Goal: Obtain resource: Download file/media

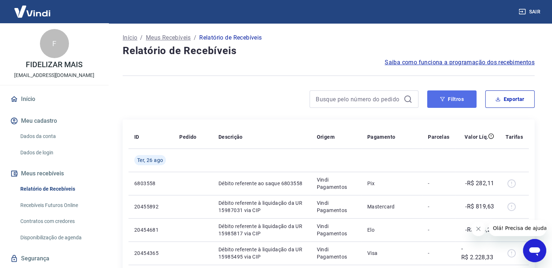
click at [462, 101] on button "Filtros" at bounding box center [451, 98] width 49 height 17
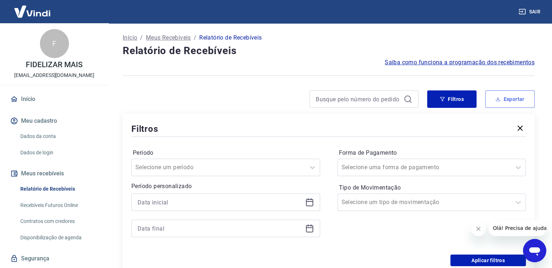
click at [532, 99] on button "Exportar" at bounding box center [509, 98] width 49 height 17
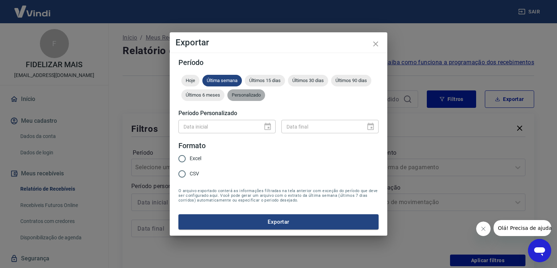
click at [253, 95] on span "Personalizado" at bounding box center [247, 94] width 38 height 5
type input "DD/MM/YYYY"
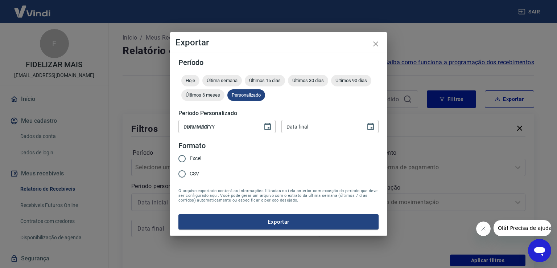
click at [251, 131] on input "DD/MM/YYYY" at bounding box center [218, 126] width 79 height 13
click at [183, 158] on input "Excel" at bounding box center [182, 158] width 15 height 15
radio input "true"
click at [267, 130] on icon "Choose date" at bounding box center [267, 126] width 9 height 9
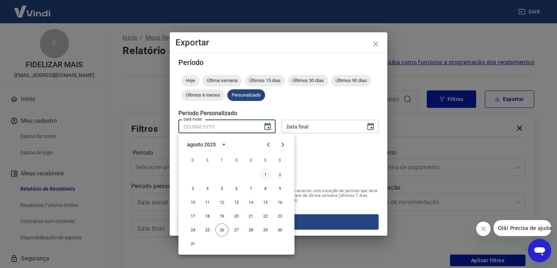
click at [264, 173] on button "1" at bounding box center [265, 174] width 13 height 13
type input "[DATE]"
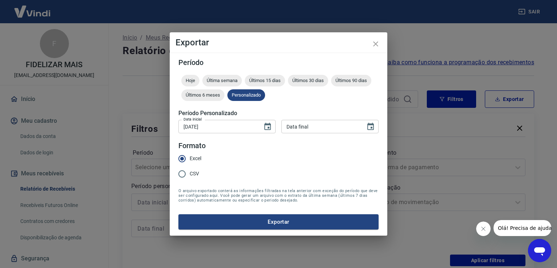
type input "DD/MM/YYYY"
click at [317, 125] on input "DD/MM/YYYY" at bounding box center [321, 126] width 79 height 13
click at [373, 124] on icon "Choose date" at bounding box center [371, 126] width 7 height 7
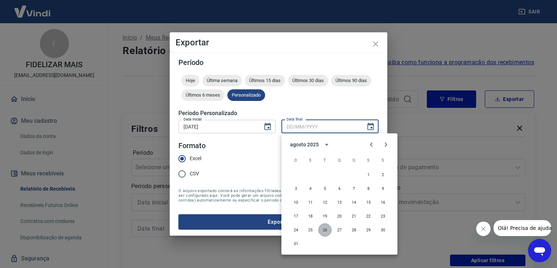
click at [327, 229] on button "26" at bounding box center [325, 229] width 13 height 13
type input "[DATE]"
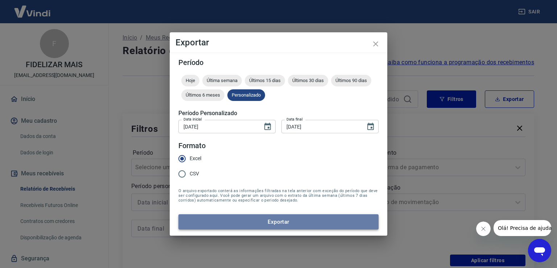
click at [295, 225] on button "Exportar" at bounding box center [279, 221] width 200 height 15
